Goal: Task Accomplishment & Management: Manage account settings

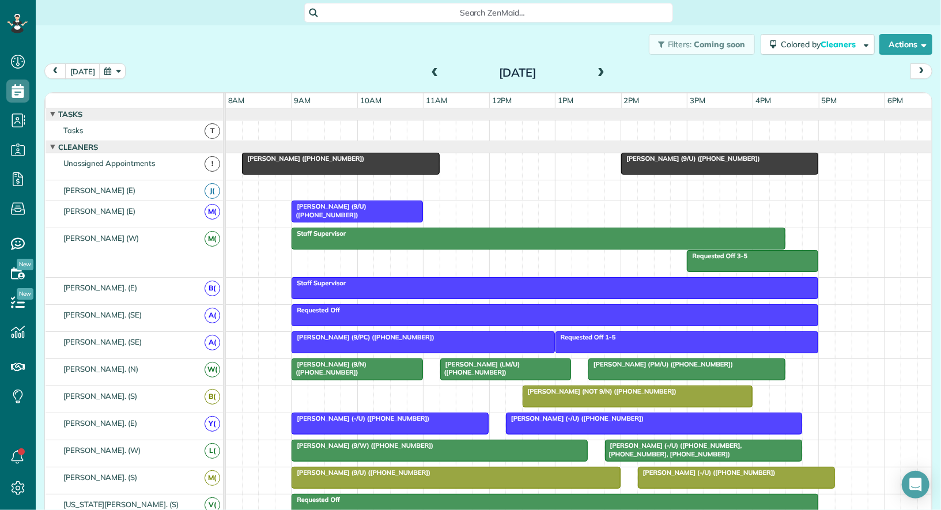
scroll to position [473, 0]
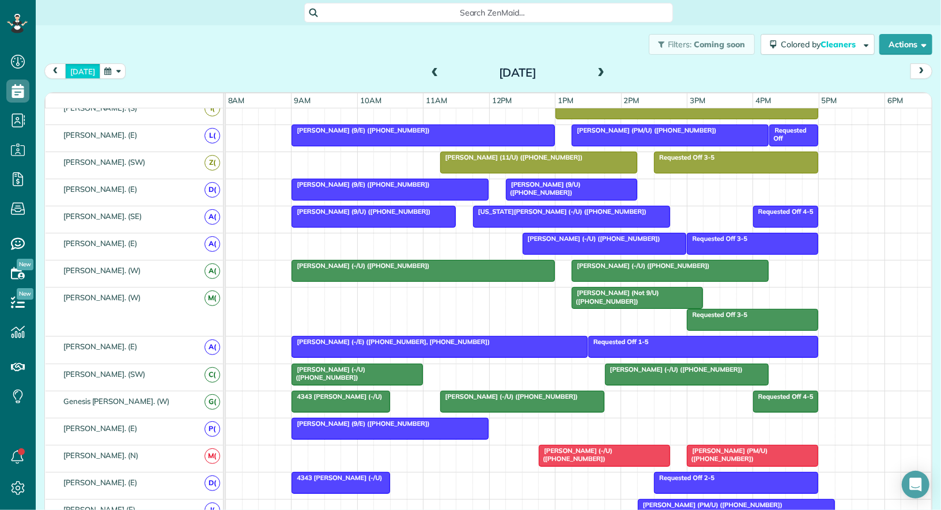
click at [85, 73] on button "[DATE]" at bounding box center [82, 71] width 35 height 16
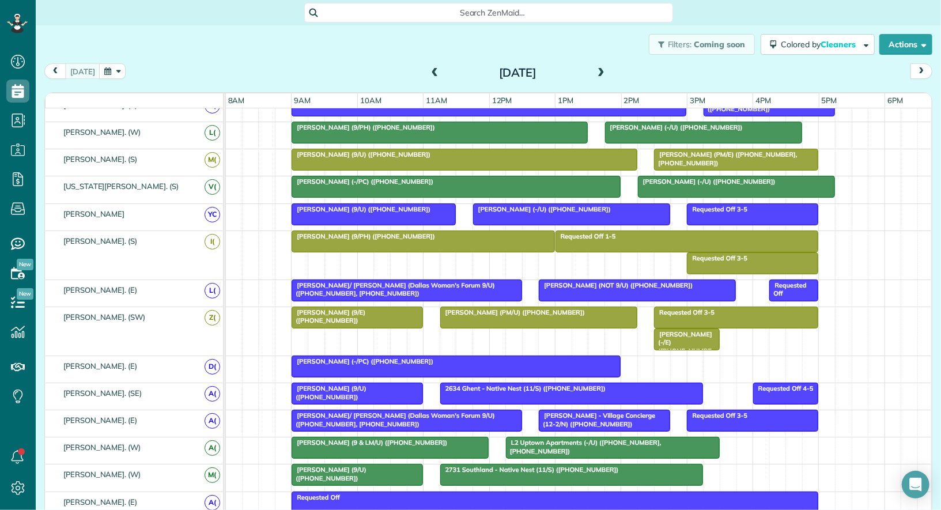
scroll to position [495, 0]
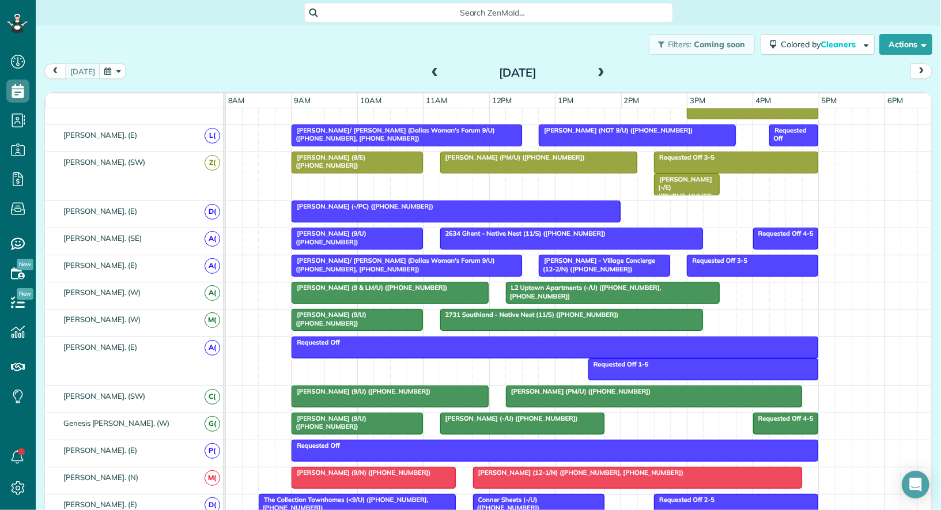
click at [600, 79] on span at bounding box center [601, 73] width 13 height 17
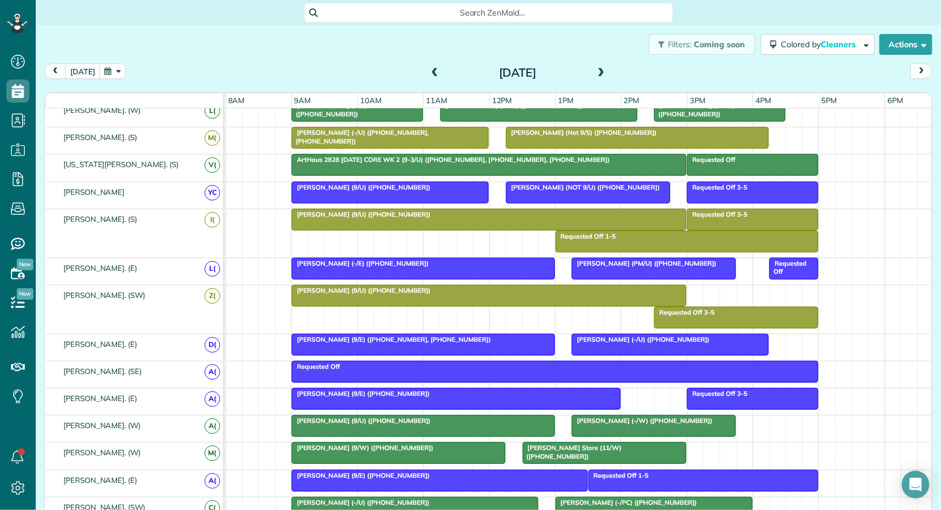
scroll to position [358, 0]
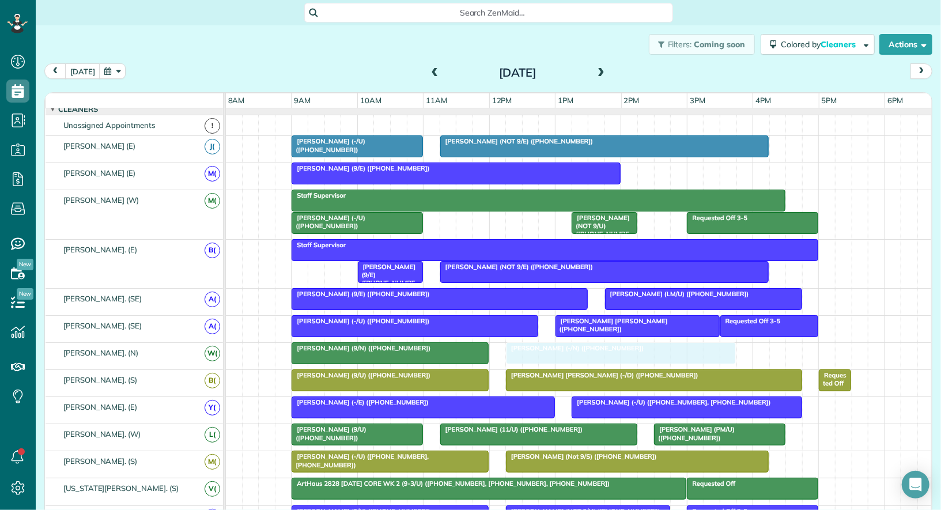
drag, startPoint x: 534, startPoint y: 346, endPoint x: 534, endPoint y: 360, distance: 13.8
click at [534, 360] on div "[PERSON_NAME] (9/N) ([PHONE_NUMBER]) [PERSON_NAME] (-/N) ([PHONE_NUMBER]) [PERS…" at bounding box center [579, 356] width 707 height 27
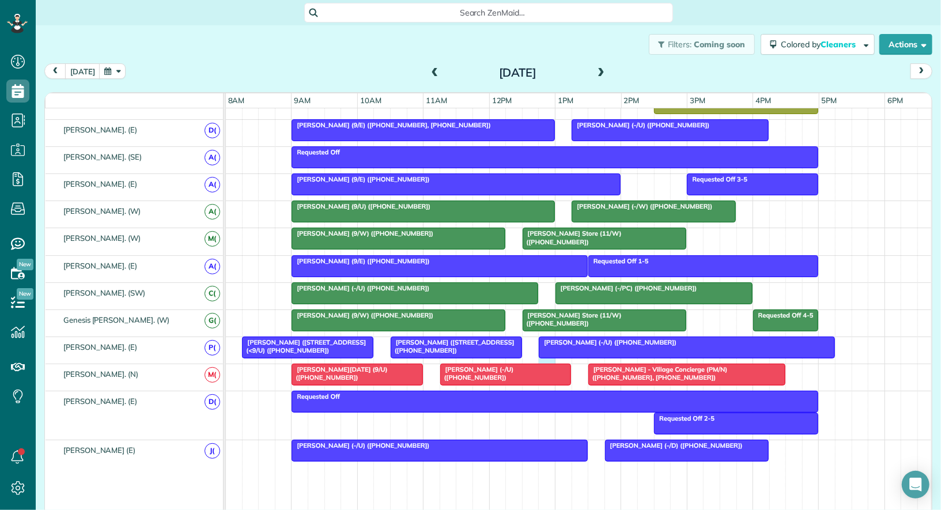
click at [546, 352] on div "[PERSON_NAME] (-/U) ([PHONE_NUMBER]) [PERSON_NAME] ([STREET_ADDRESS]) ([PHONE_N…" at bounding box center [579, 350] width 707 height 27
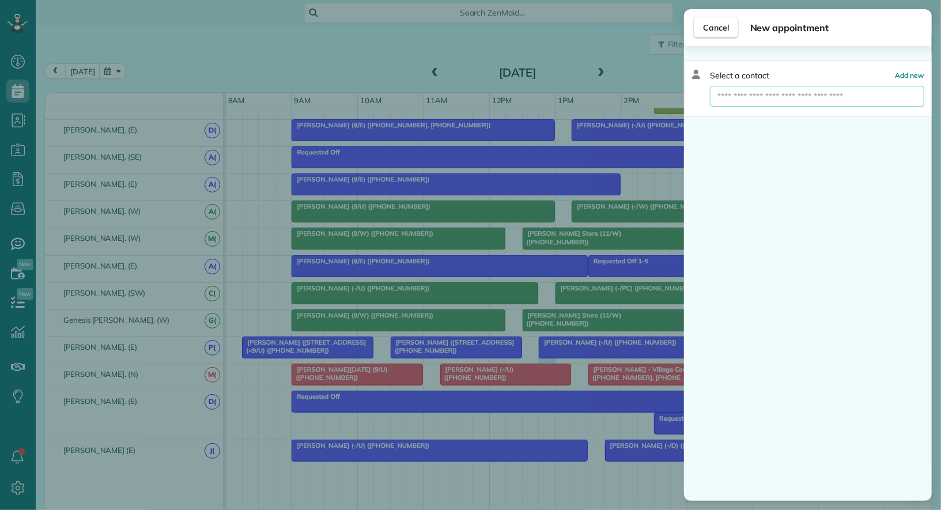
click at [759, 101] on input "text" at bounding box center [817, 96] width 214 height 21
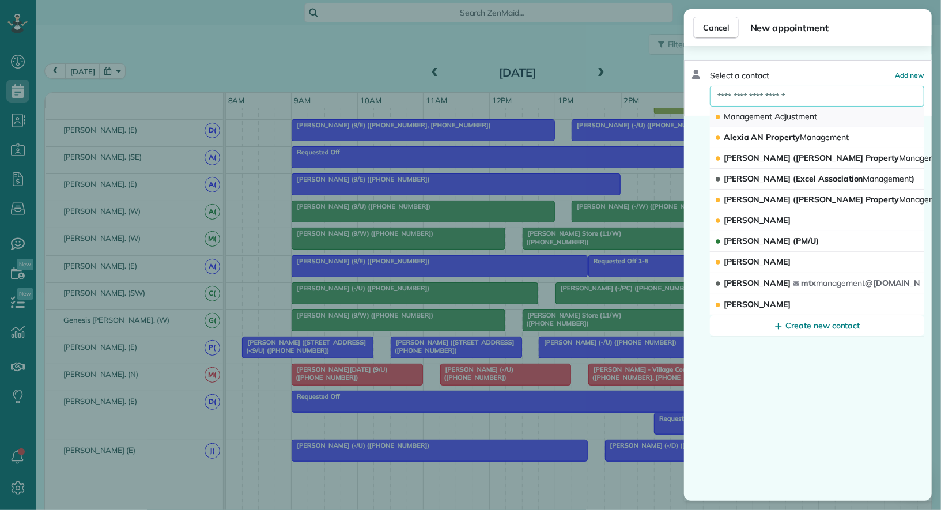
type input "**********"
click at [761, 109] on button "Management Adjustment" at bounding box center [817, 117] width 214 height 21
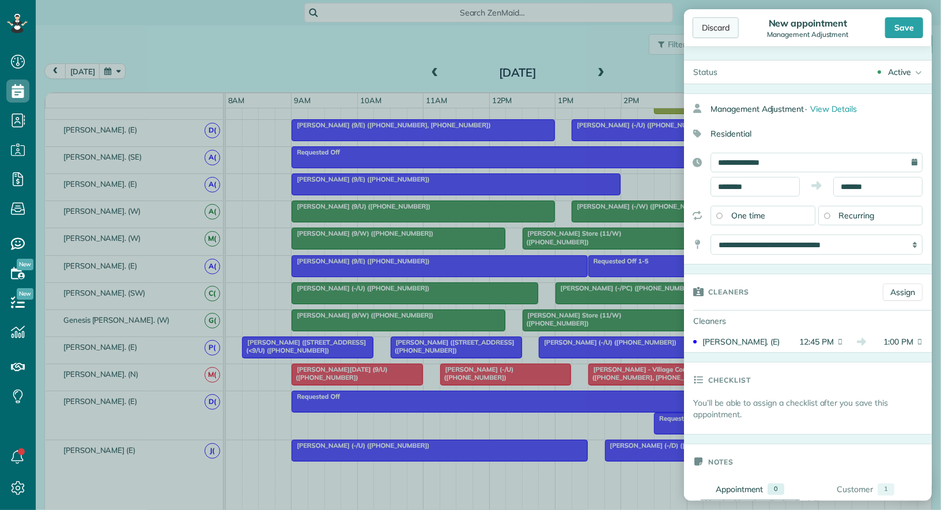
click at [713, 27] on div "Discard" at bounding box center [716, 27] width 46 height 21
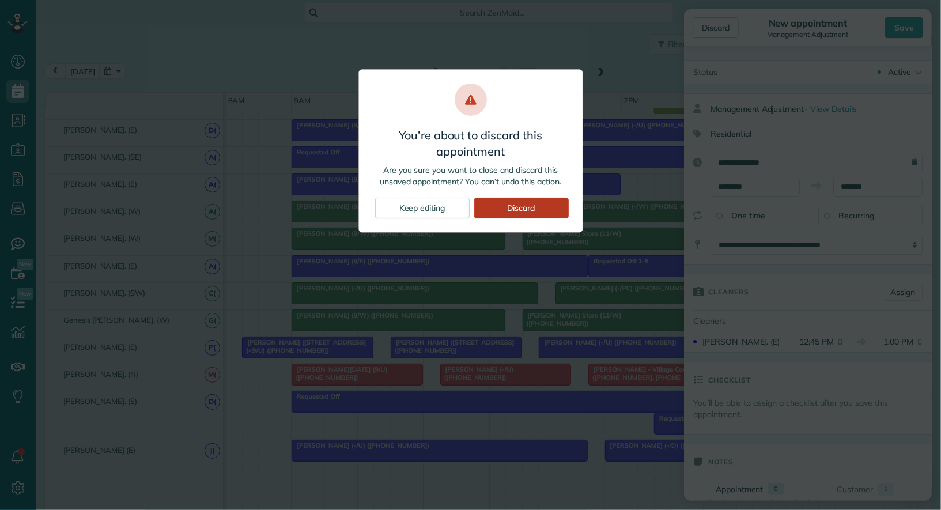
click at [537, 203] on div "Discard" at bounding box center [521, 208] width 95 height 21
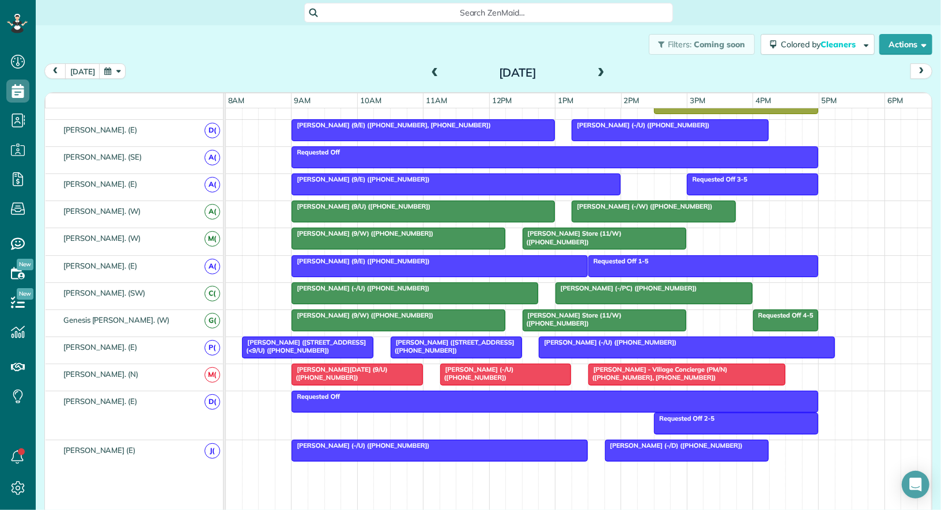
click at [602, 343] on div at bounding box center [686, 347] width 295 height 21
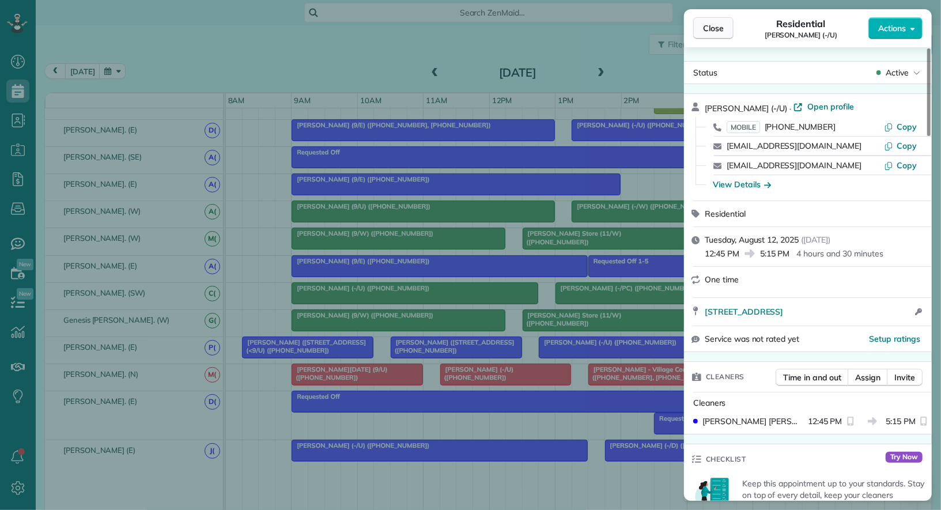
click at [706, 33] on span "Close" at bounding box center [713, 28] width 21 height 12
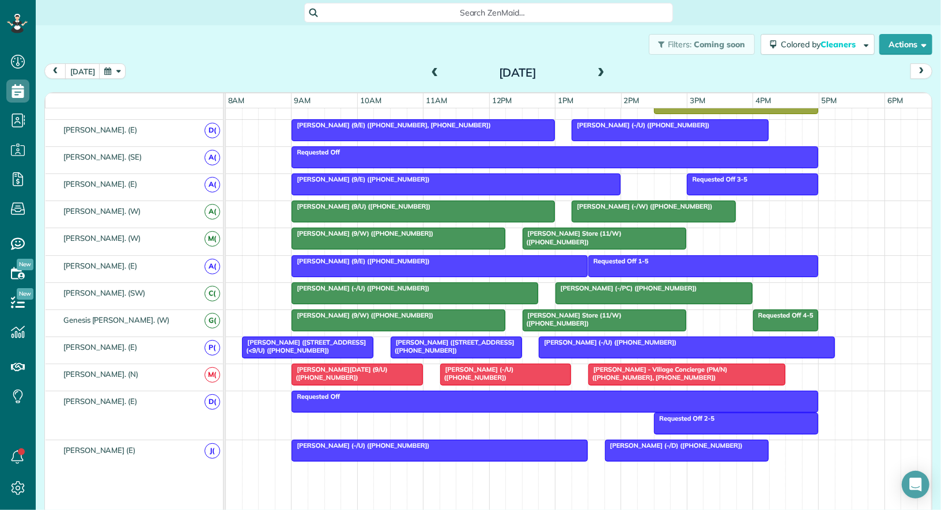
click at [546, 352] on div "[PERSON_NAME] (-/U) ([PHONE_NUMBER]) [PERSON_NAME] ([STREET_ADDRESS]) ([PHONE_N…" at bounding box center [579, 350] width 707 height 27
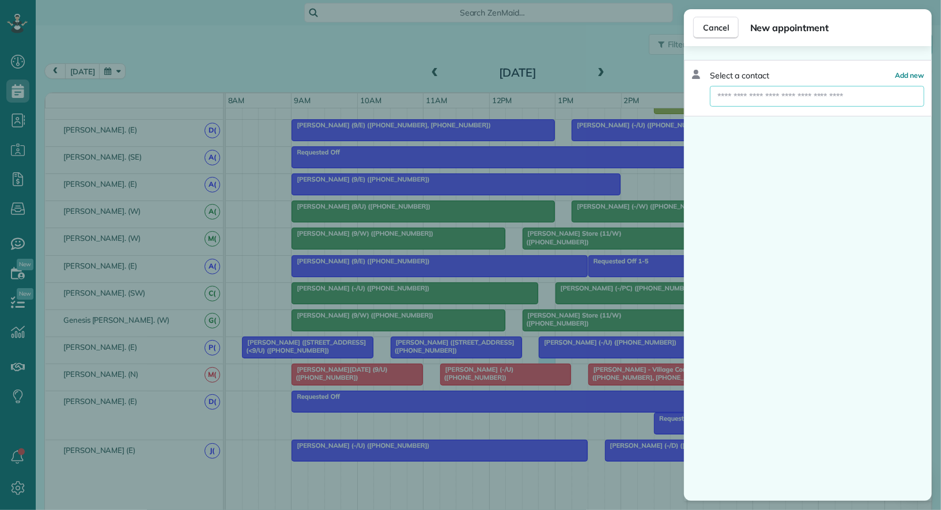
click at [788, 96] on input "text" at bounding box center [817, 96] width 214 height 21
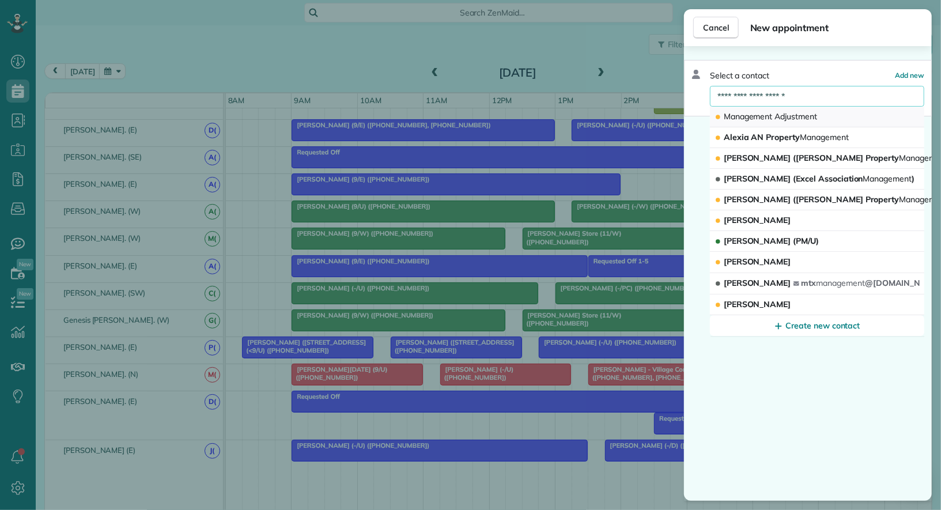
type input "**********"
click at [790, 111] on span "Adjustment" at bounding box center [796, 116] width 43 height 10
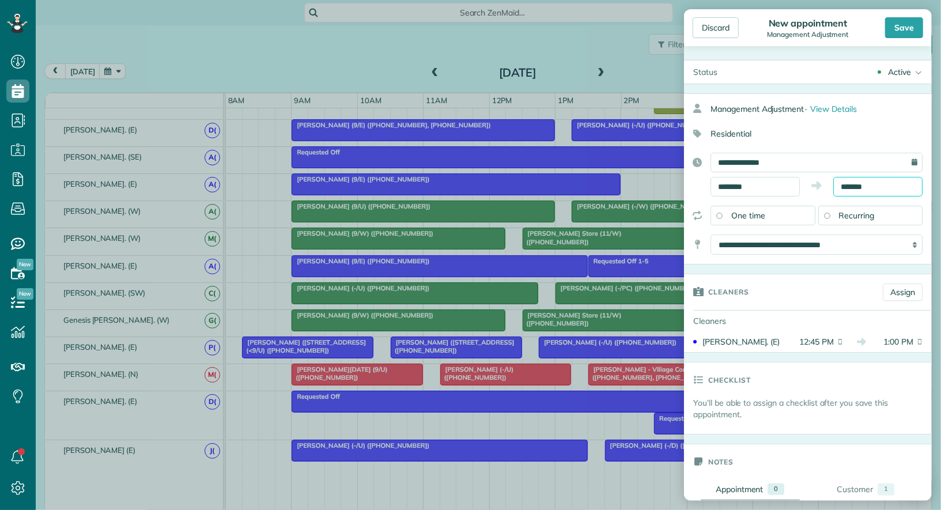
click at [856, 182] on input "*******" at bounding box center [877, 187] width 89 height 20
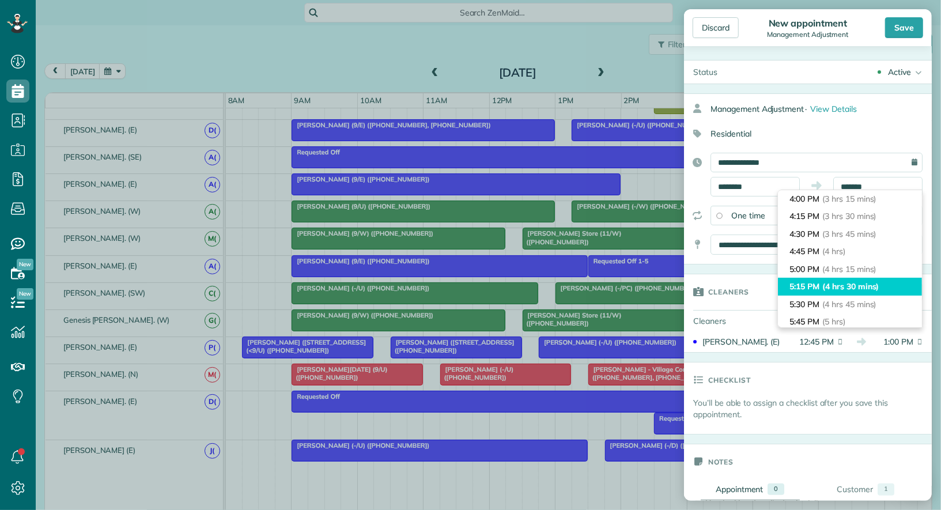
type input "*******"
click at [856, 282] on span "(4 hrs 30 mins)" at bounding box center [850, 286] width 56 height 10
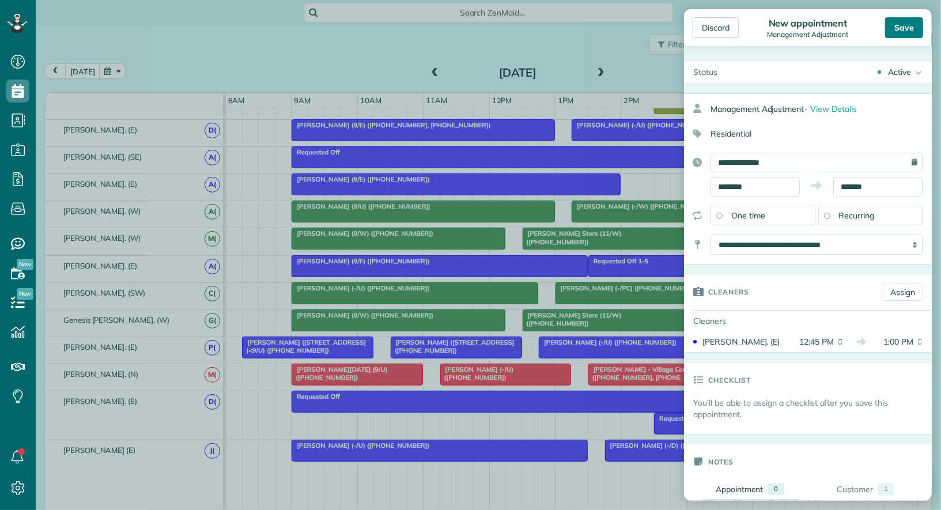
click at [902, 31] on div "Save" at bounding box center [904, 27] width 38 height 21
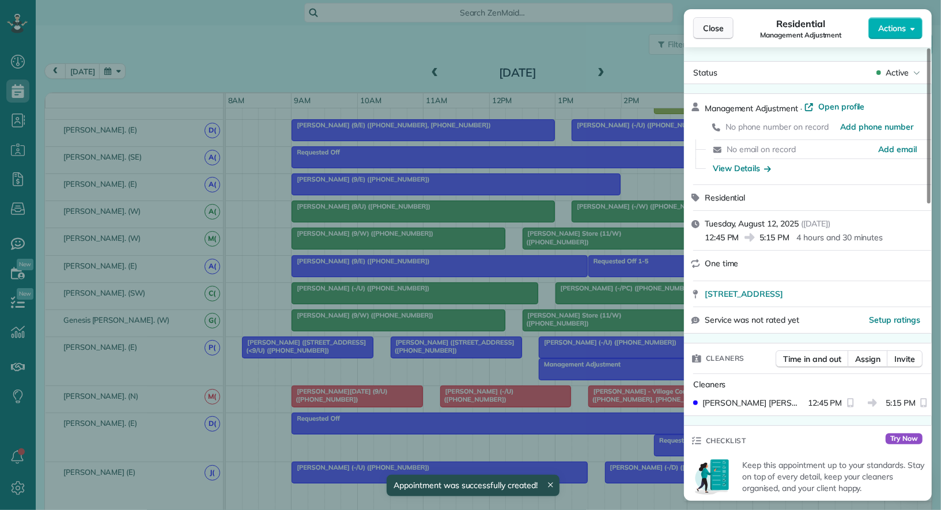
click at [715, 31] on span "Close" at bounding box center [713, 28] width 21 height 12
